Goal: Find contact information: Find contact information

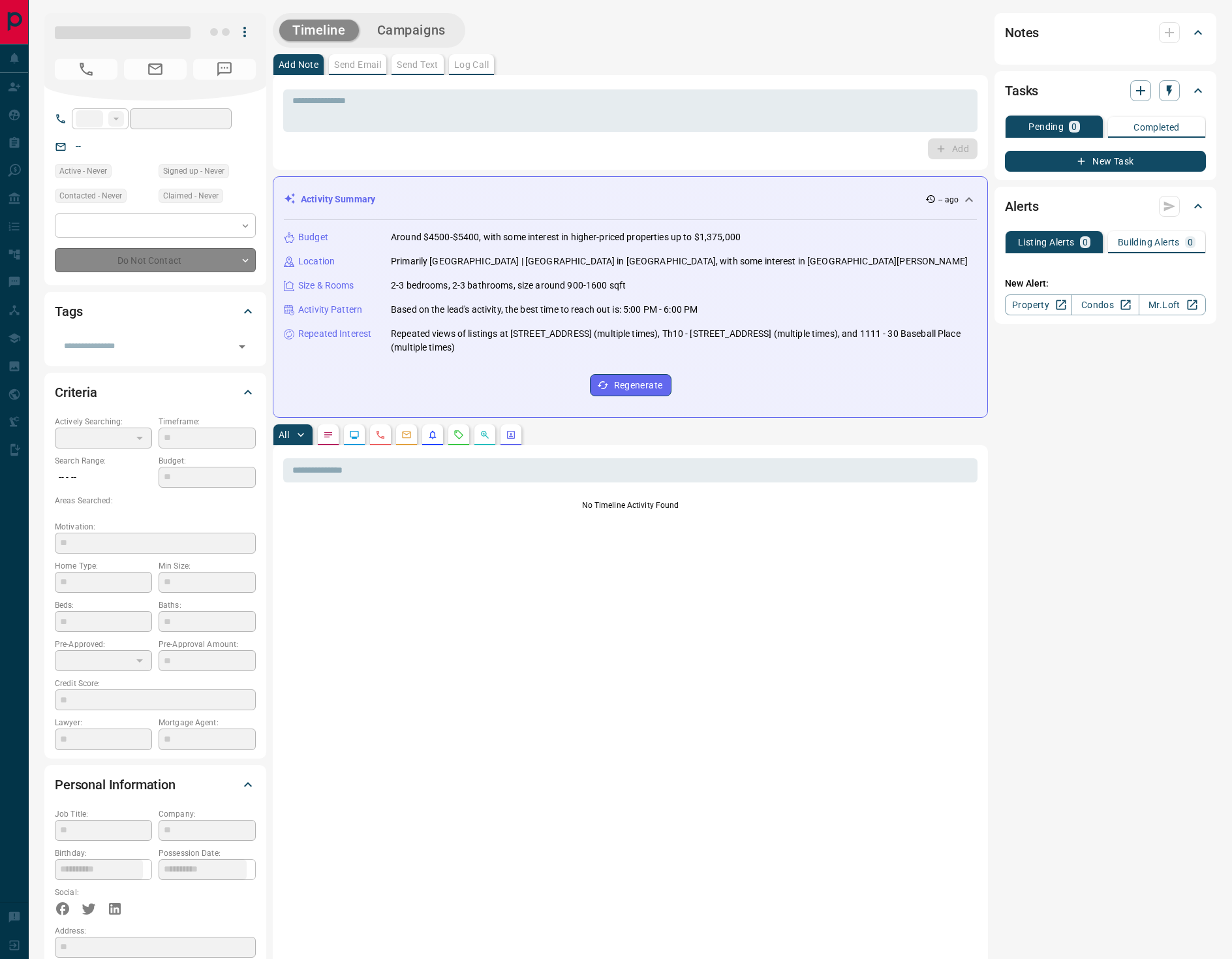
type input "**"
type input "**********"
type input "*"
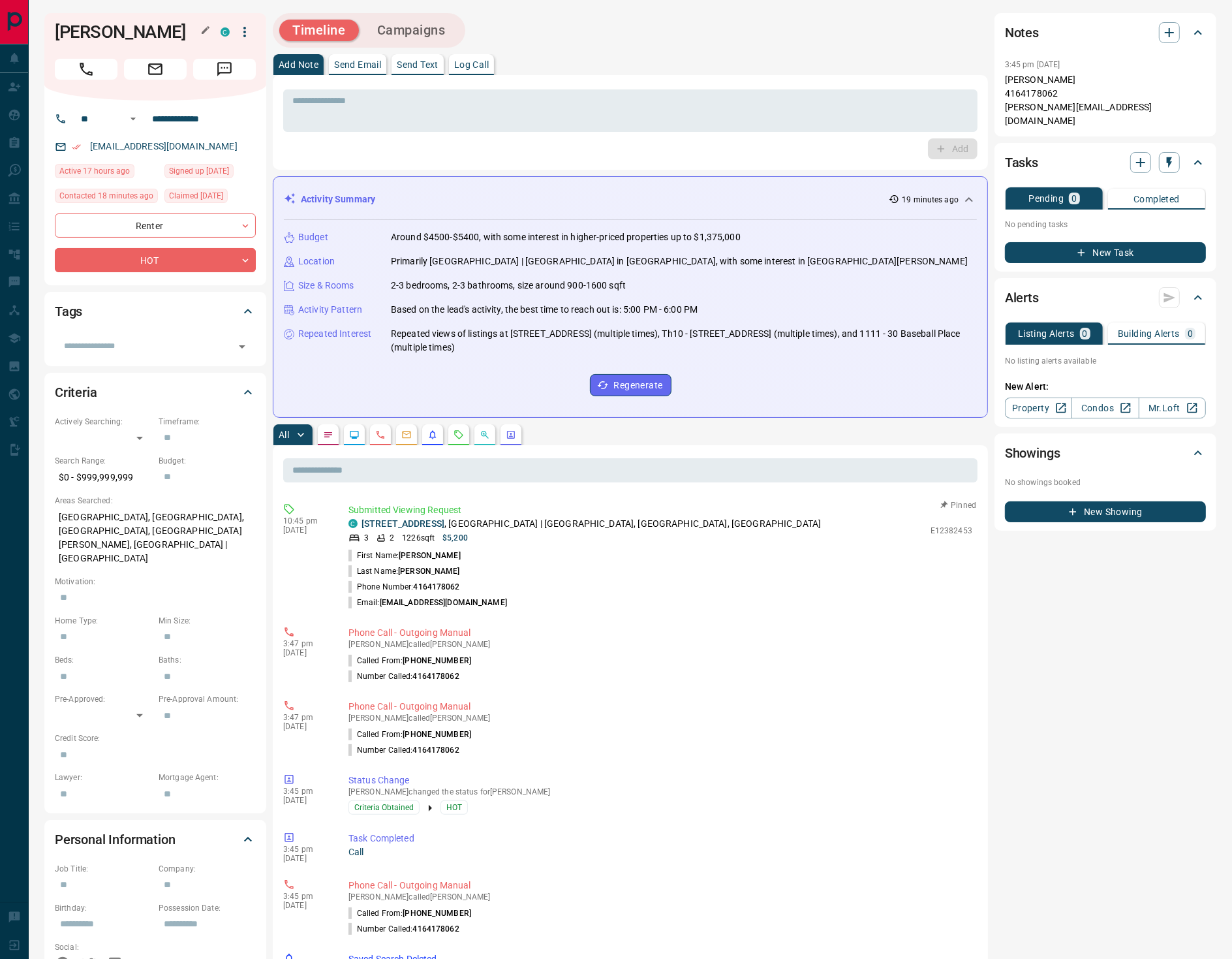
drag, startPoint x: 55, startPoint y: 28, endPoint x: 116, endPoint y: 56, distance: 67.1
click at [116, 43] on h1 "[PERSON_NAME]" at bounding box center [128, 32] width 146 height 21
copy h1 "[PERSON_NAME]"
drag, startPoint x: 477, startPoint y: 63, endPoint x: 491, endPoint y: 59, distance: 14.6
click at [479, 63] on p "Log Call" at bounding box center [472, 65] width 35 height 9
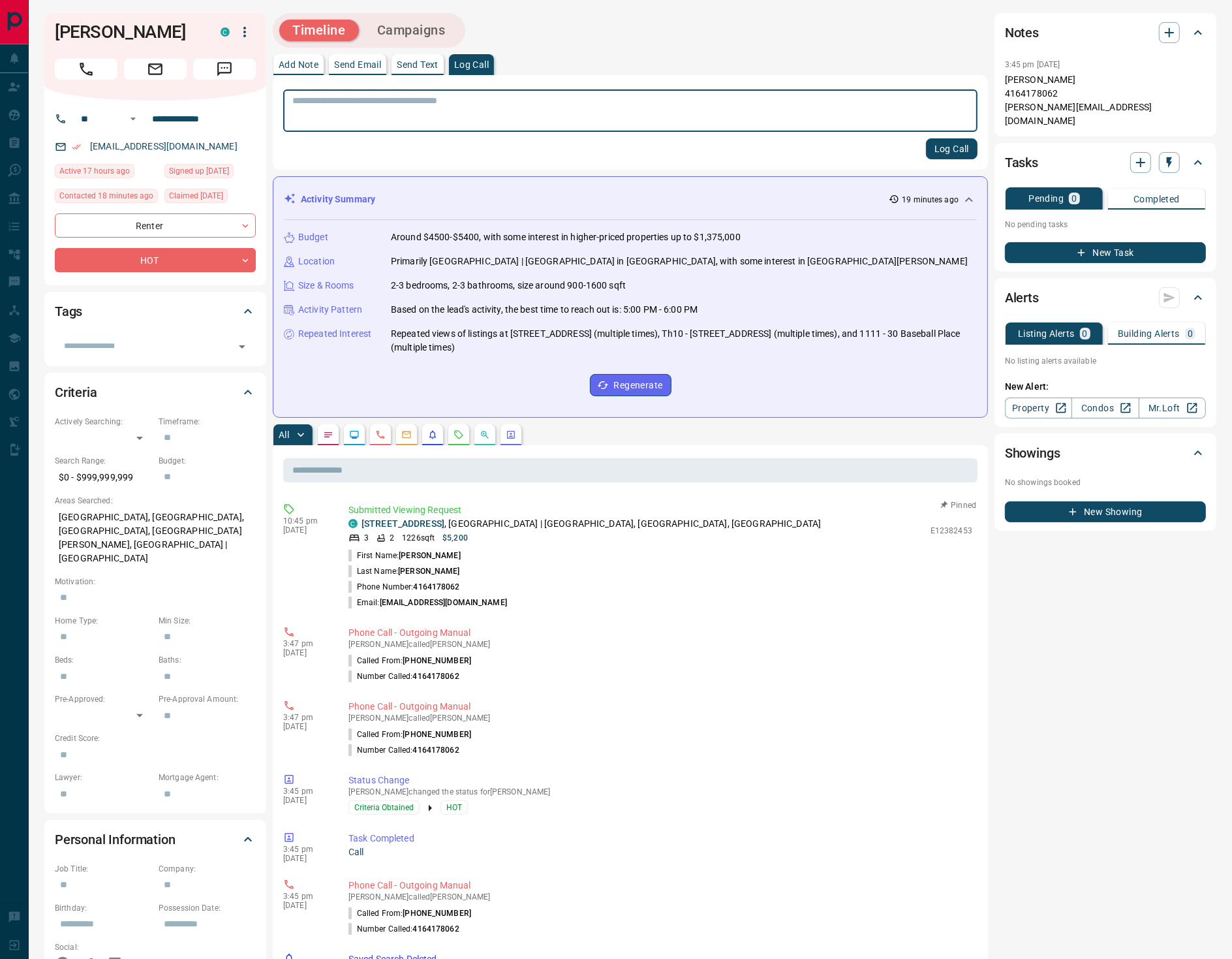
click at [439, 31] on button "Campaigns" at bounding box center [412, 30] width 95 height 22
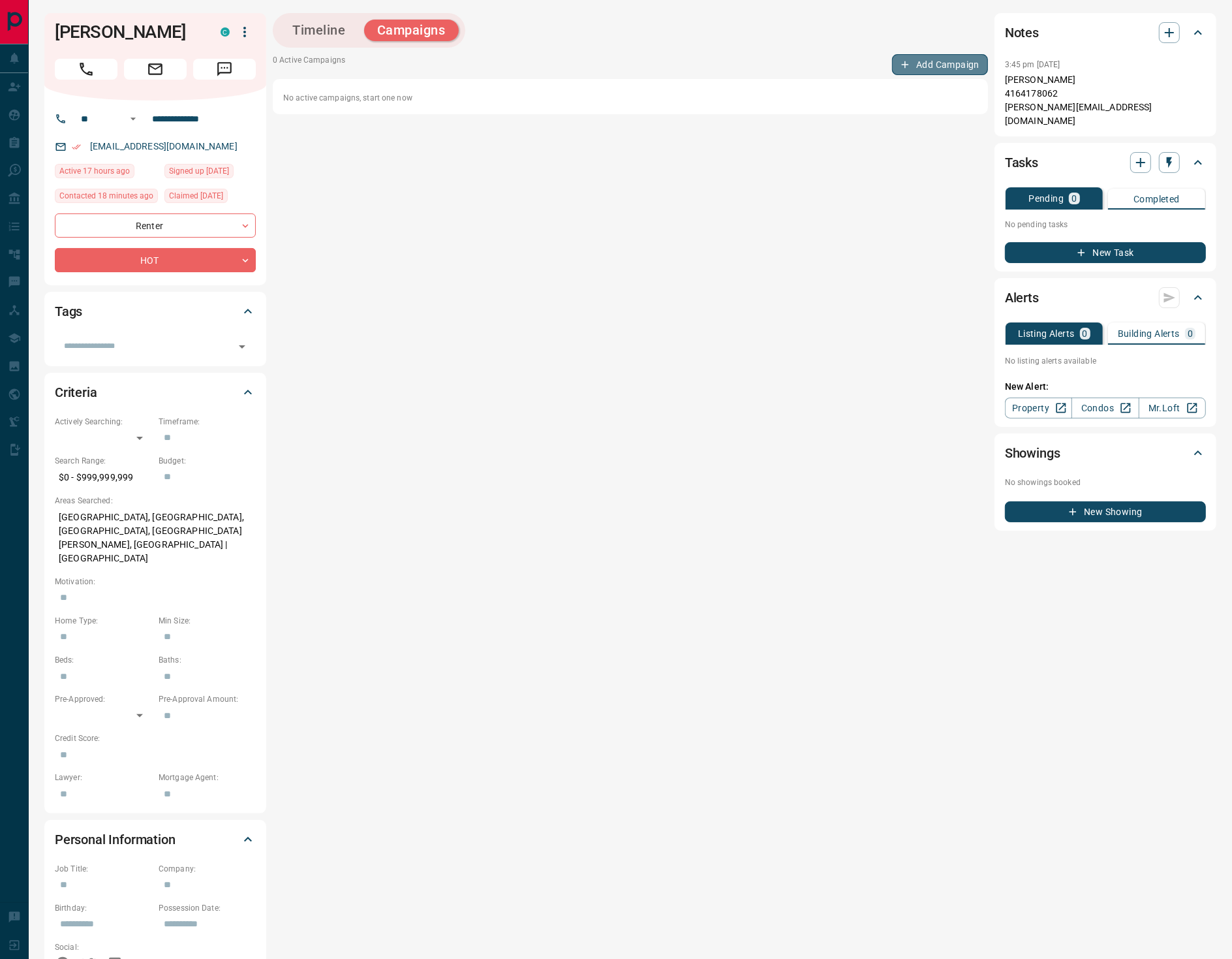
click at [955, 58] on button "Add Campaign" at bounding box center [940, 65] width 96 height 21
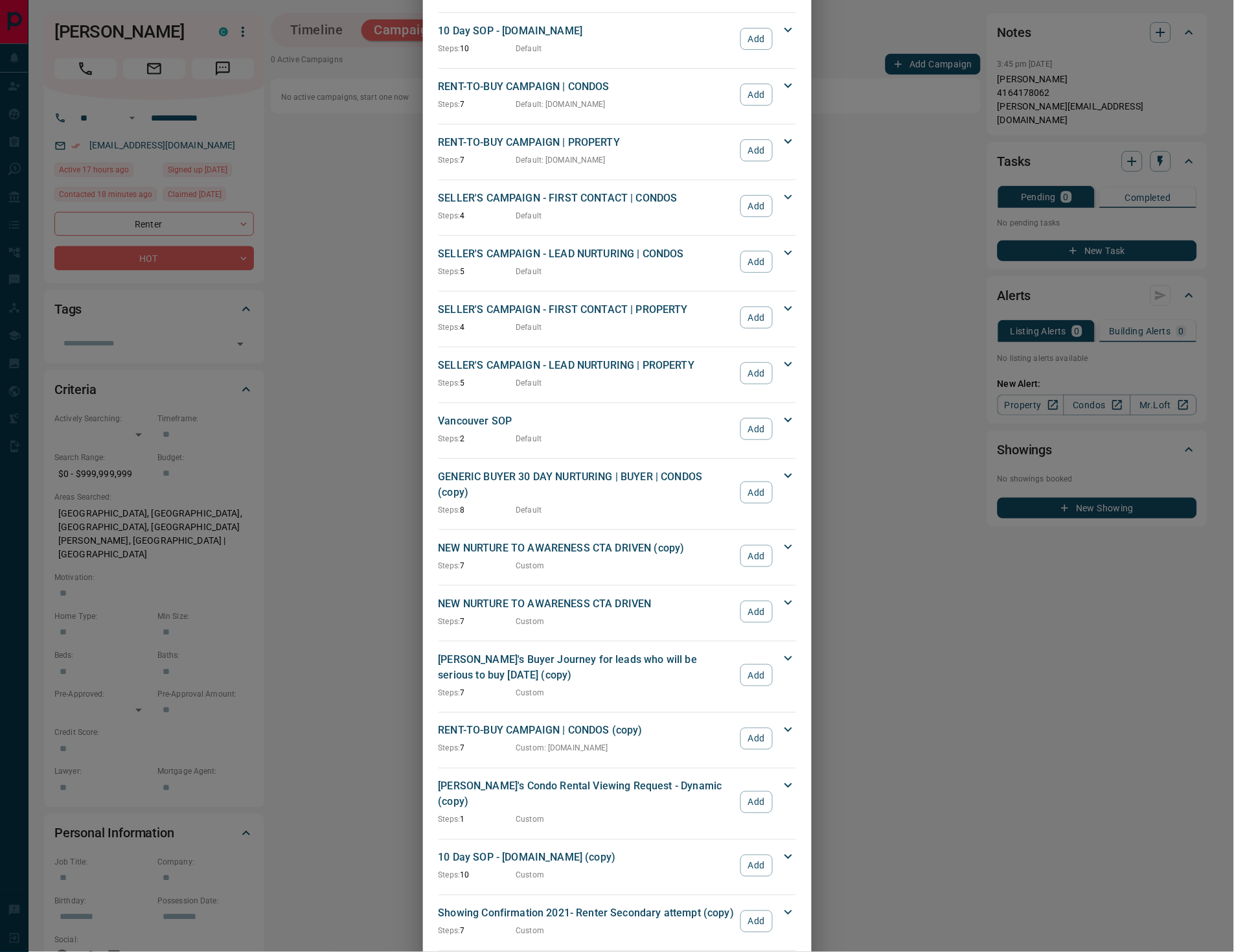
scroll to position [1225, 0]
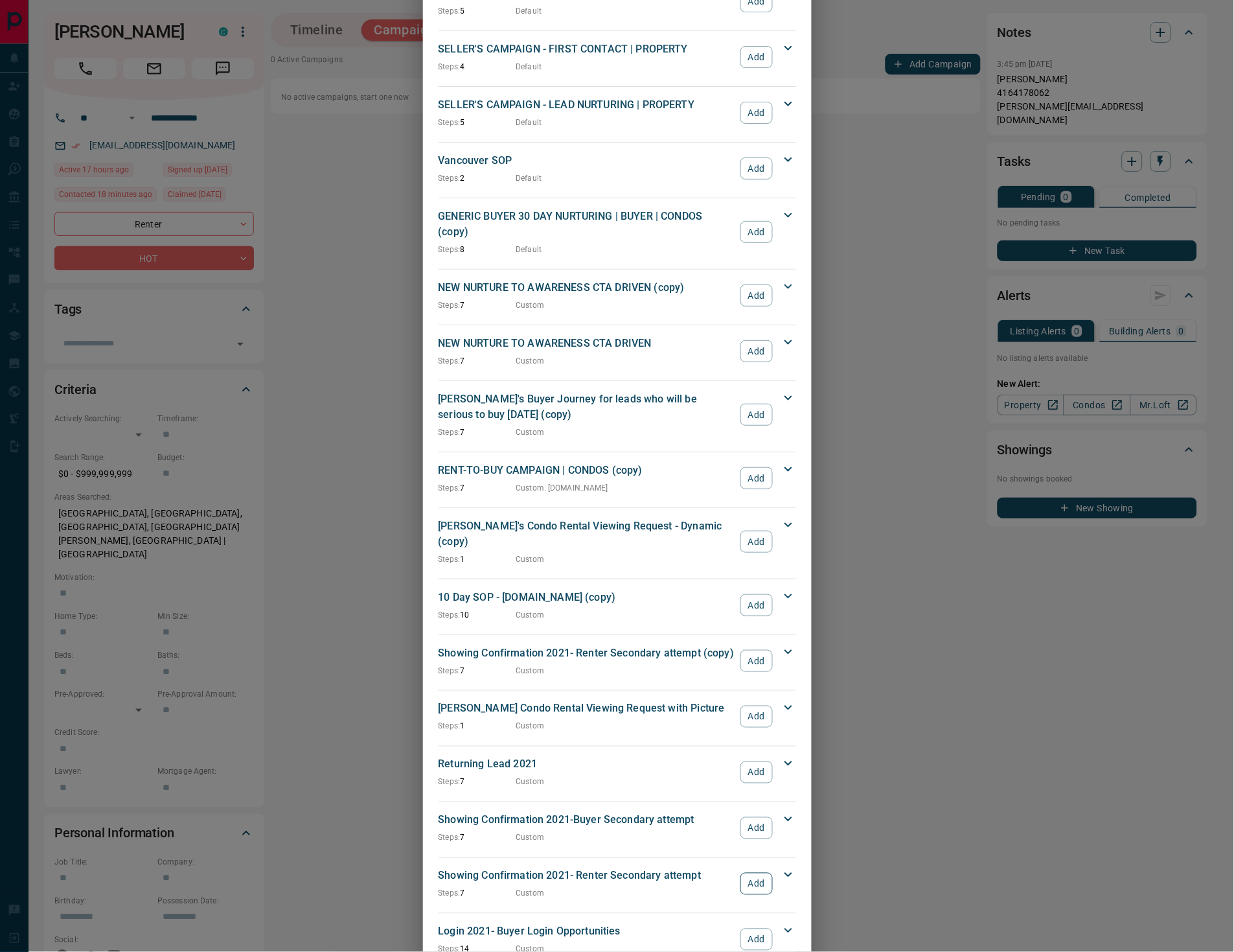
click at [743, 872] on button "Add" at bounding box center [756, 883] width 32 height 22
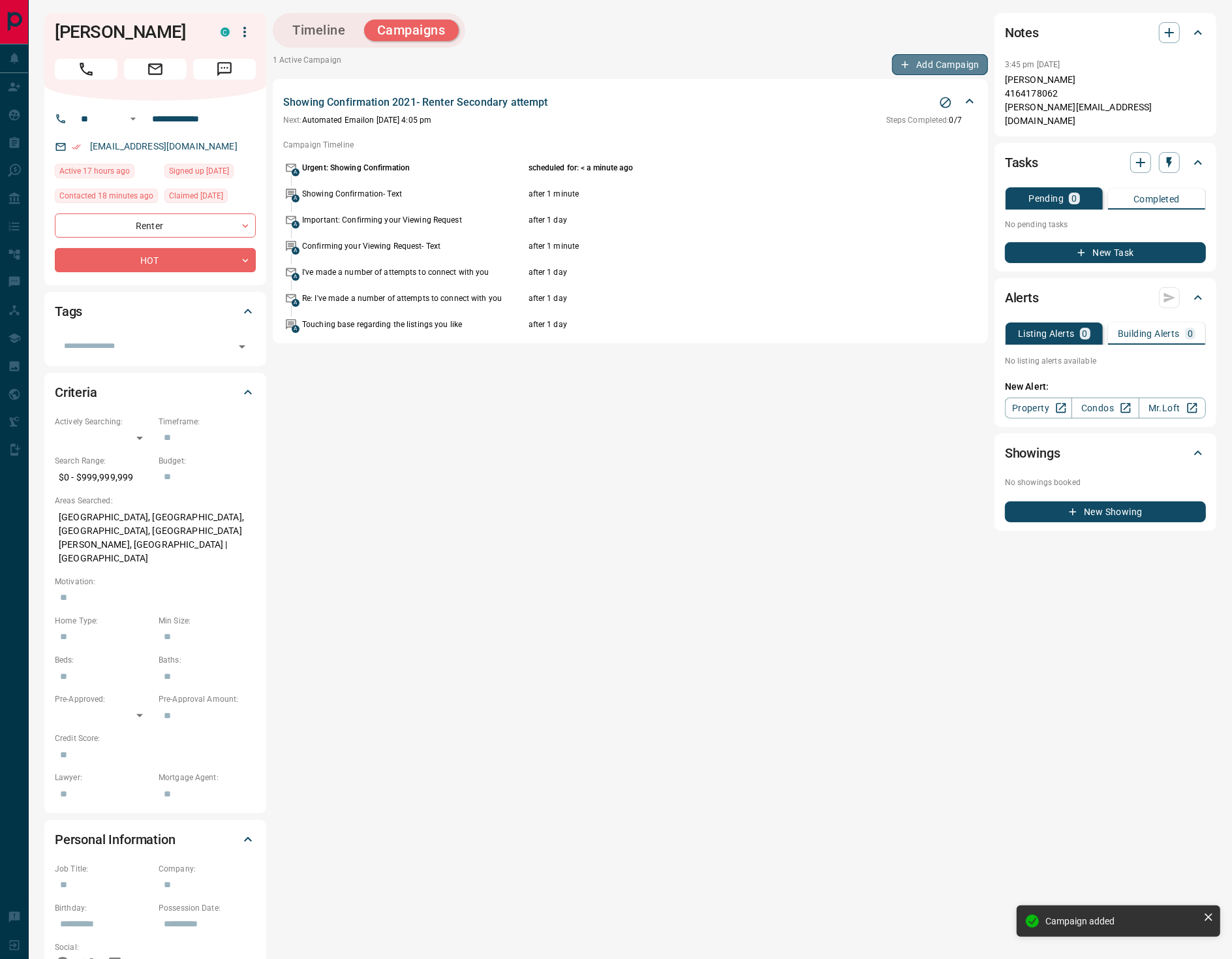
click at [955, 63] on button "Add Campaign" at bounding box center [940, 65] width 96 height 21
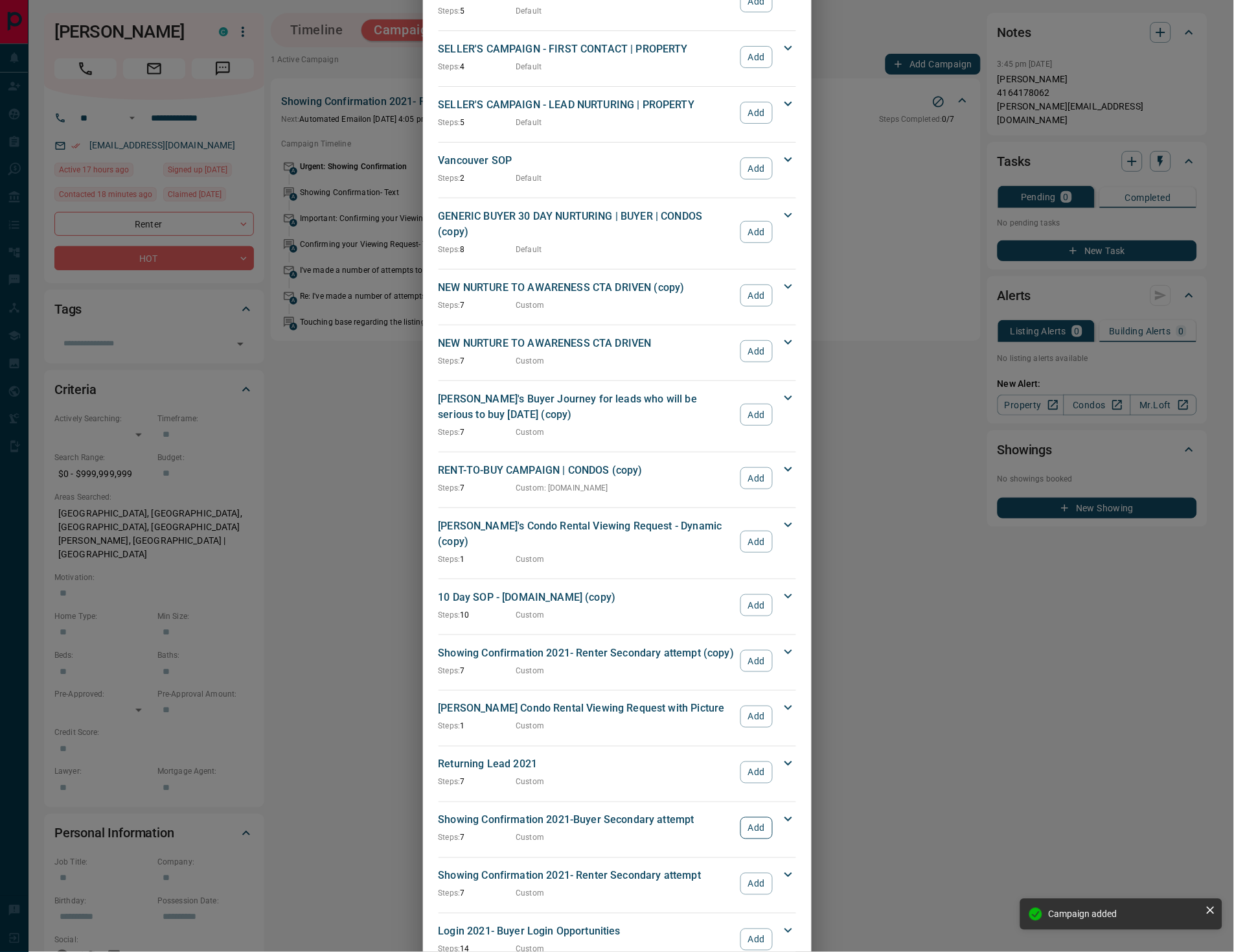
click at [749, 817] on button "Add" at bounding box center [756, 827] width 32 height 22
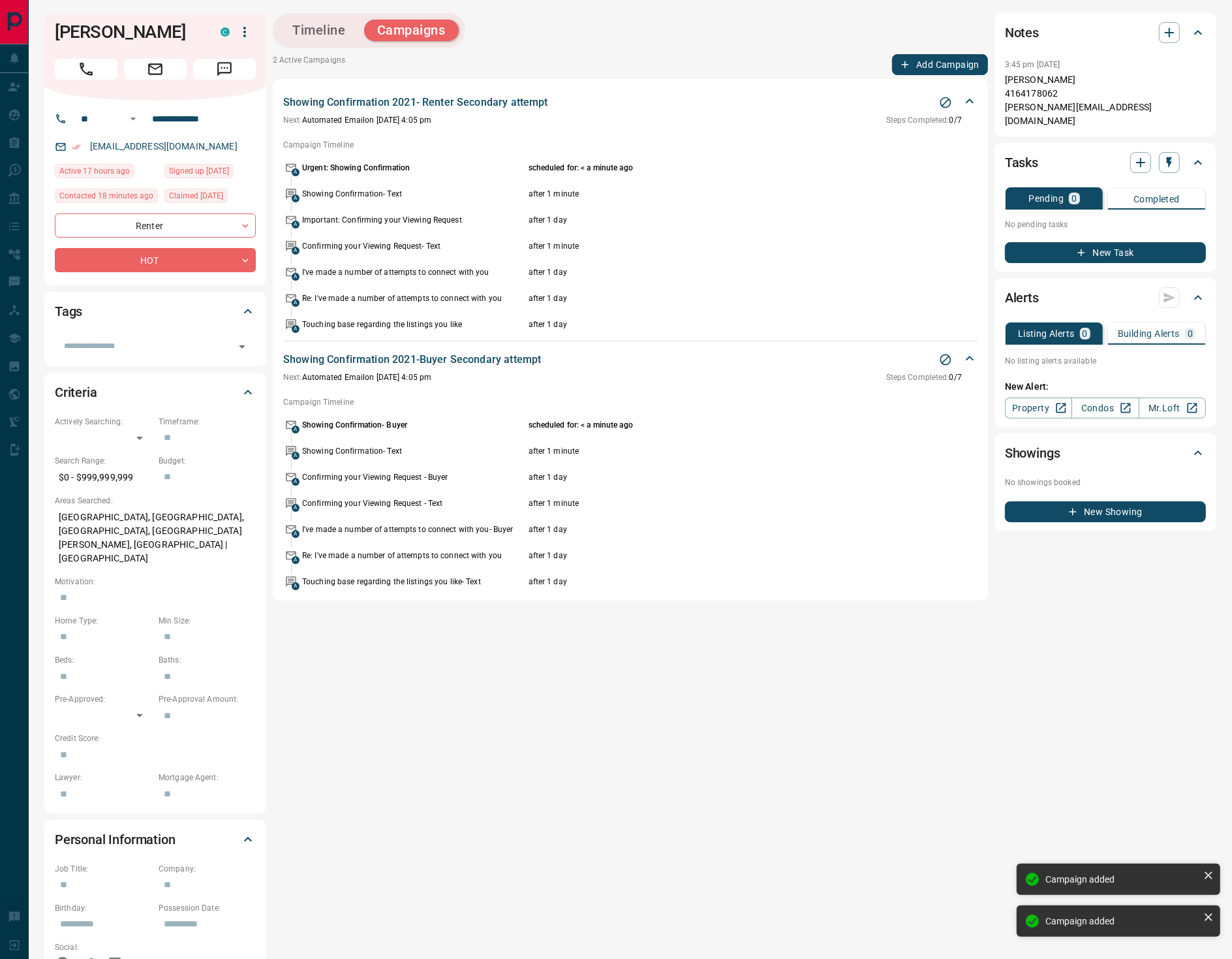
click at [923, 62] on button "Add Campaign" at bounding box center [940, 65] width 96 height 21
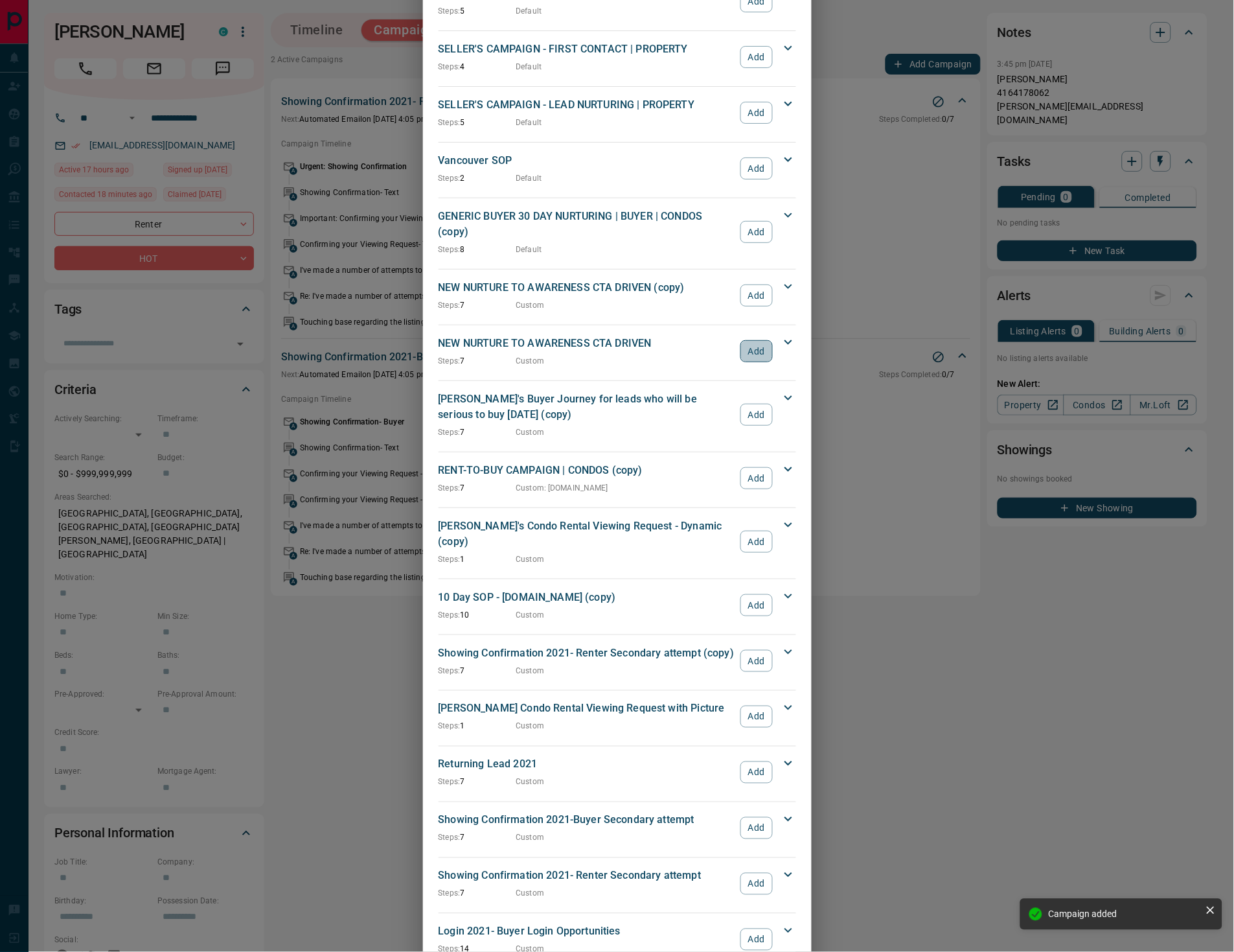
click at [746, 340] on button "Add" at bounding box center [756, 351] width 32 height 22
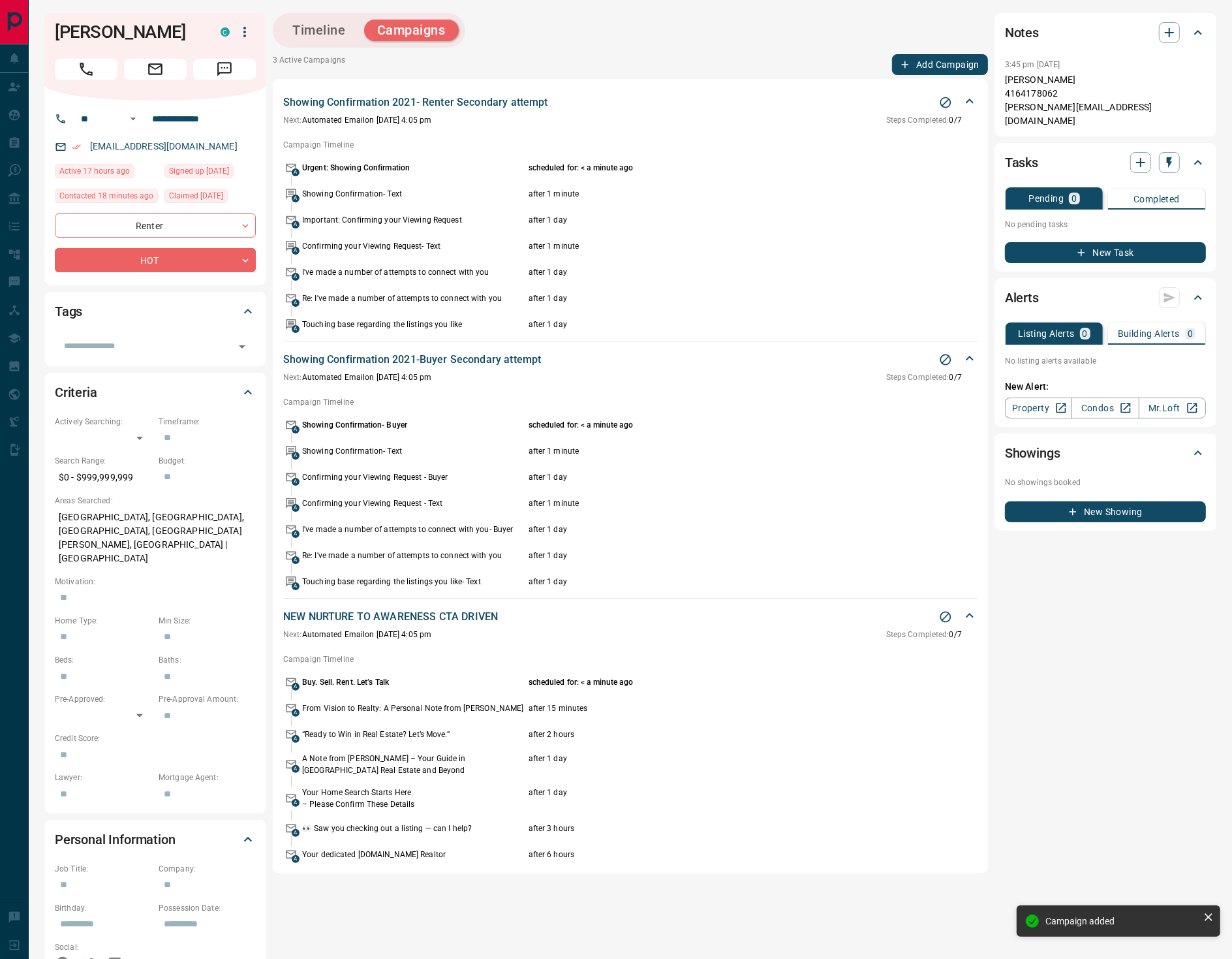
click at [323, 38] on button "Timeline" at bounding box center [318, 30] width 79 height 22
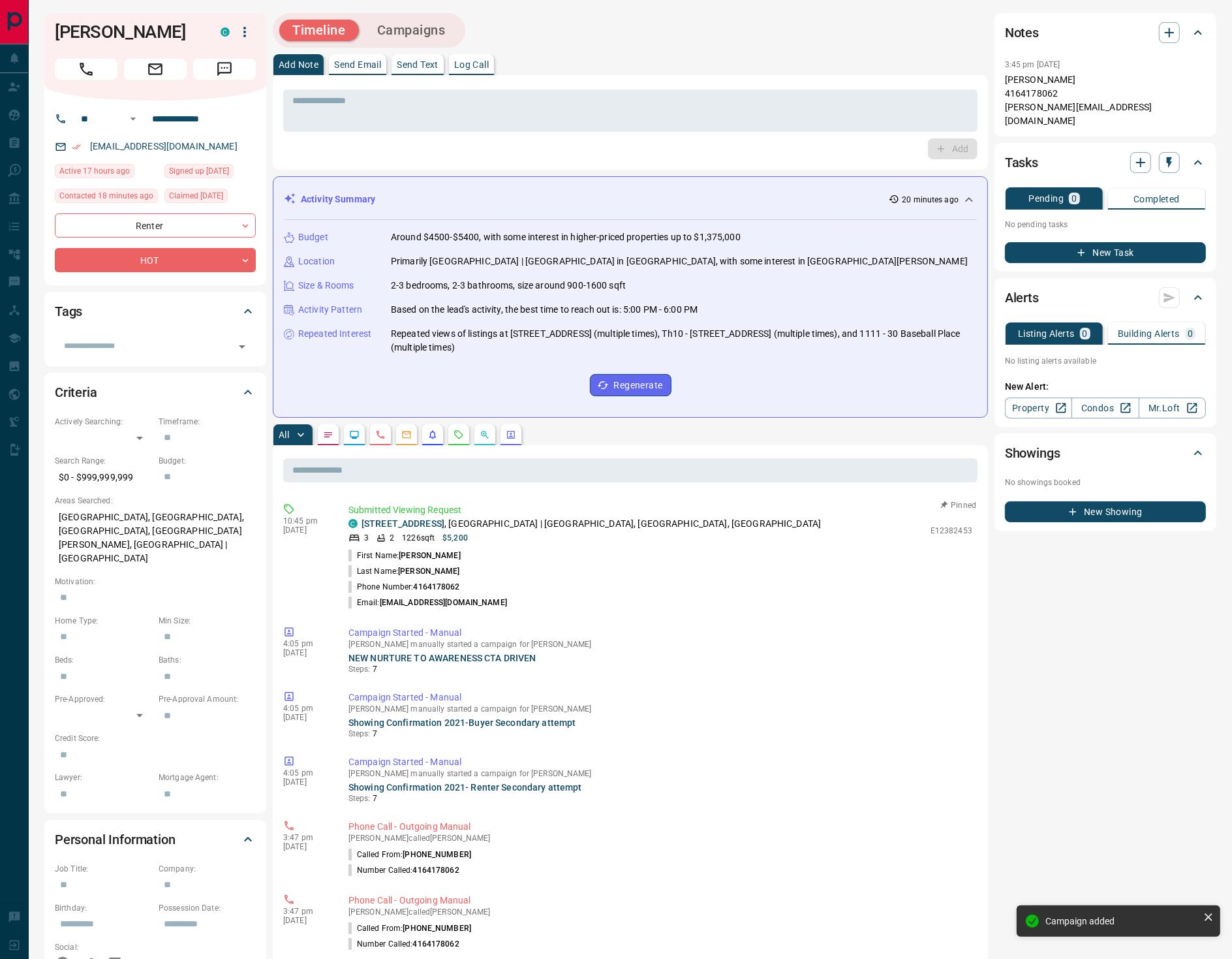
click at [459, 435] on icon "Requests" at bounding box center [459, 435] width 10 height 10
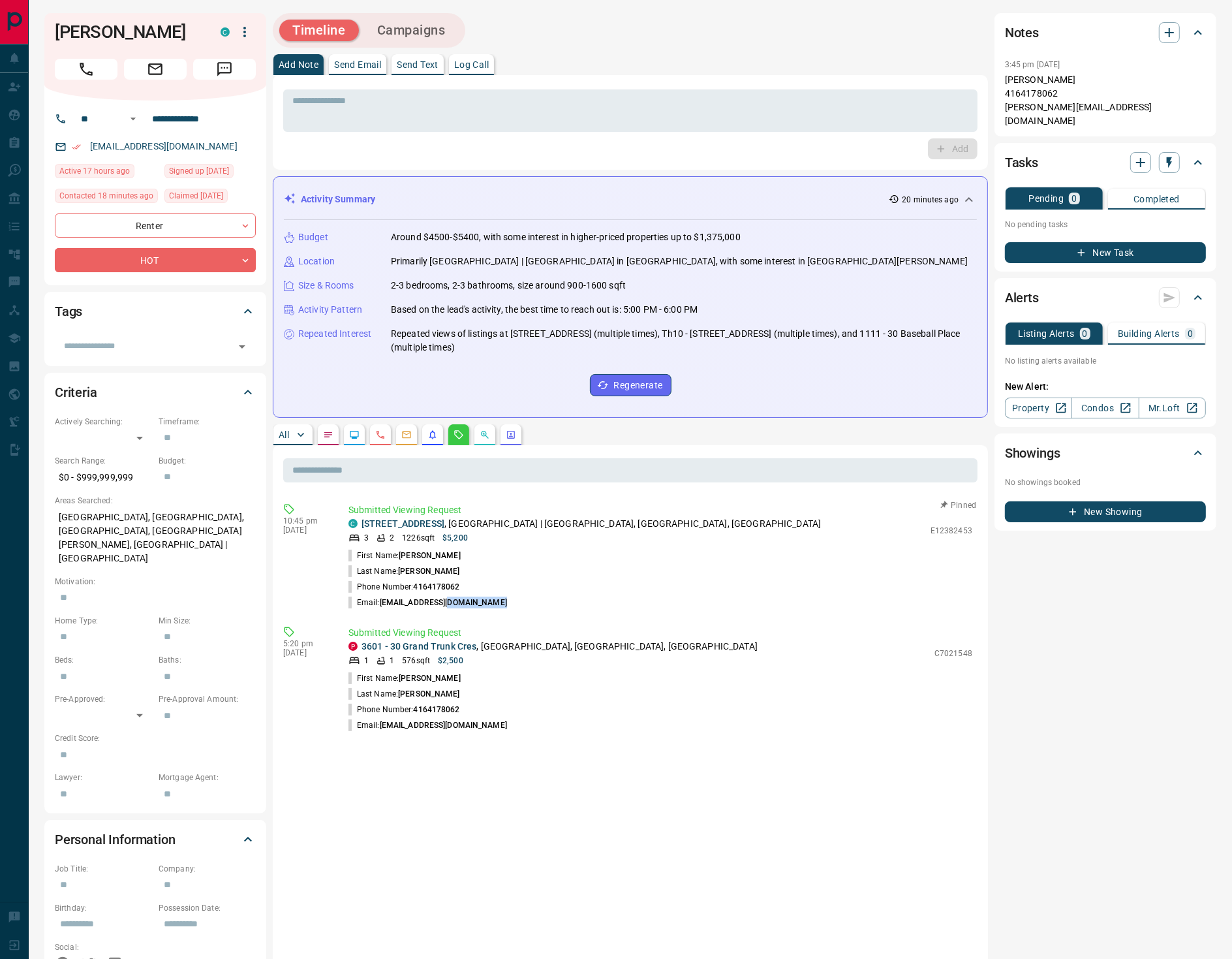
drag, startPoint x: 497, startPoint y: 595, endPoint x: 476, endPoint y: 585, distance: 23.3
click at [445, 595] on li "Email: [PERSON_NAME][EMAIL_ADDRESS][DOMAIN_NAME]" at bounding box center [661, 602] width 624 height 16
click at [955, 622] on icon "button" at bounding box center [950, 628] width 13 height 13
click at [419, 601] on p "Email: [PERSON_NAME][EMAIL_ADDRESS][DOMAIN_NAME]" at bounding box center [428, 602] width 159 height 11
drag, startPoint x: 380, startPoint y: 595, endPoint x: 499, endPoint y: 597, distance: 119.0
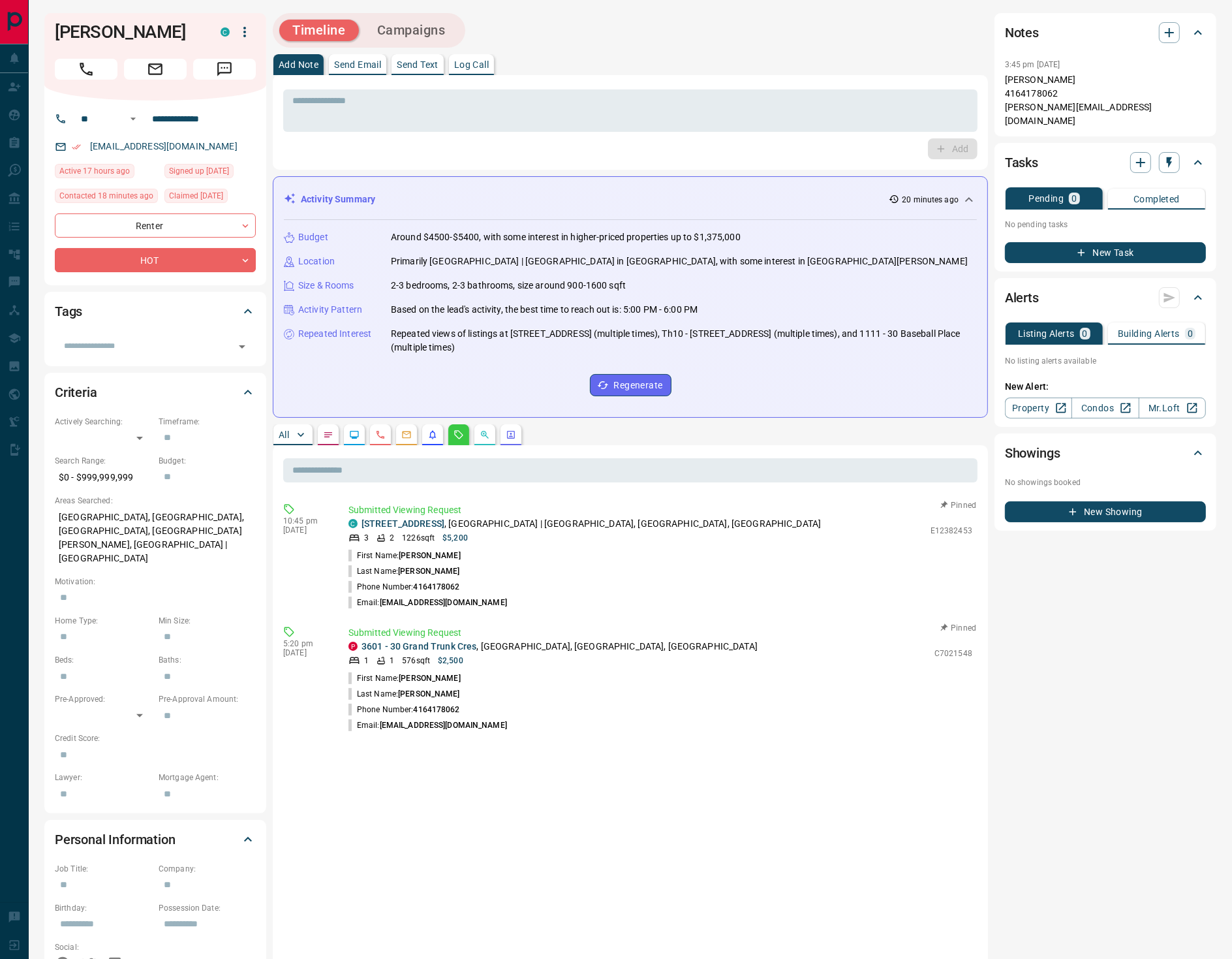
click at [500, 596] on li "Email: [PERSON_NAME][EMAIL_ADDRESS][DOMAIN_NAME]" at bounding box center [661, 602] width 624 height 16
copy p "[EMAIL_ADDRESS][DOMAIN_NAME]"
